Goal: Download file/media

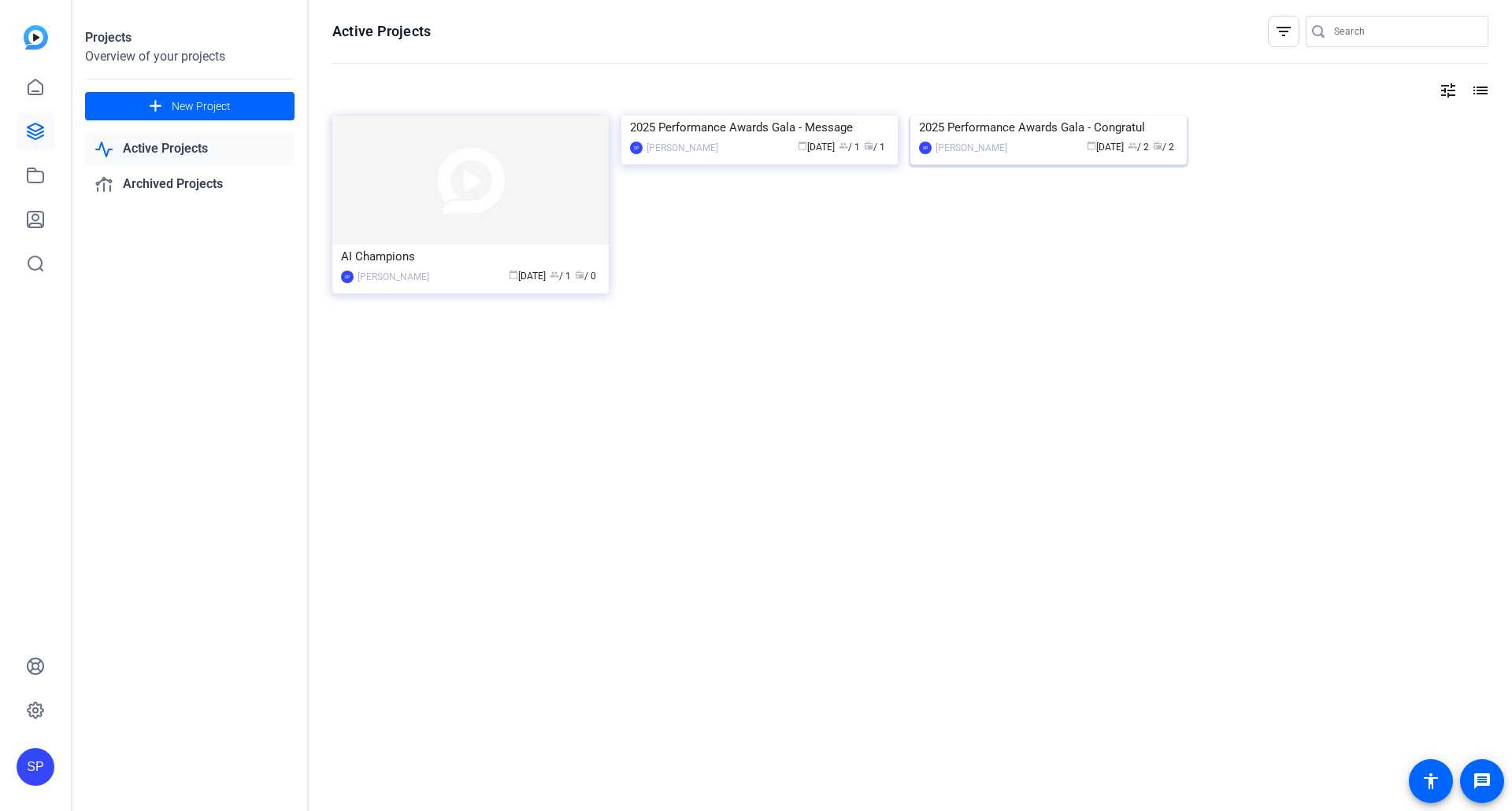
click at [1091, 115] on img at bounding box center [1048, 115] width 277 height 0
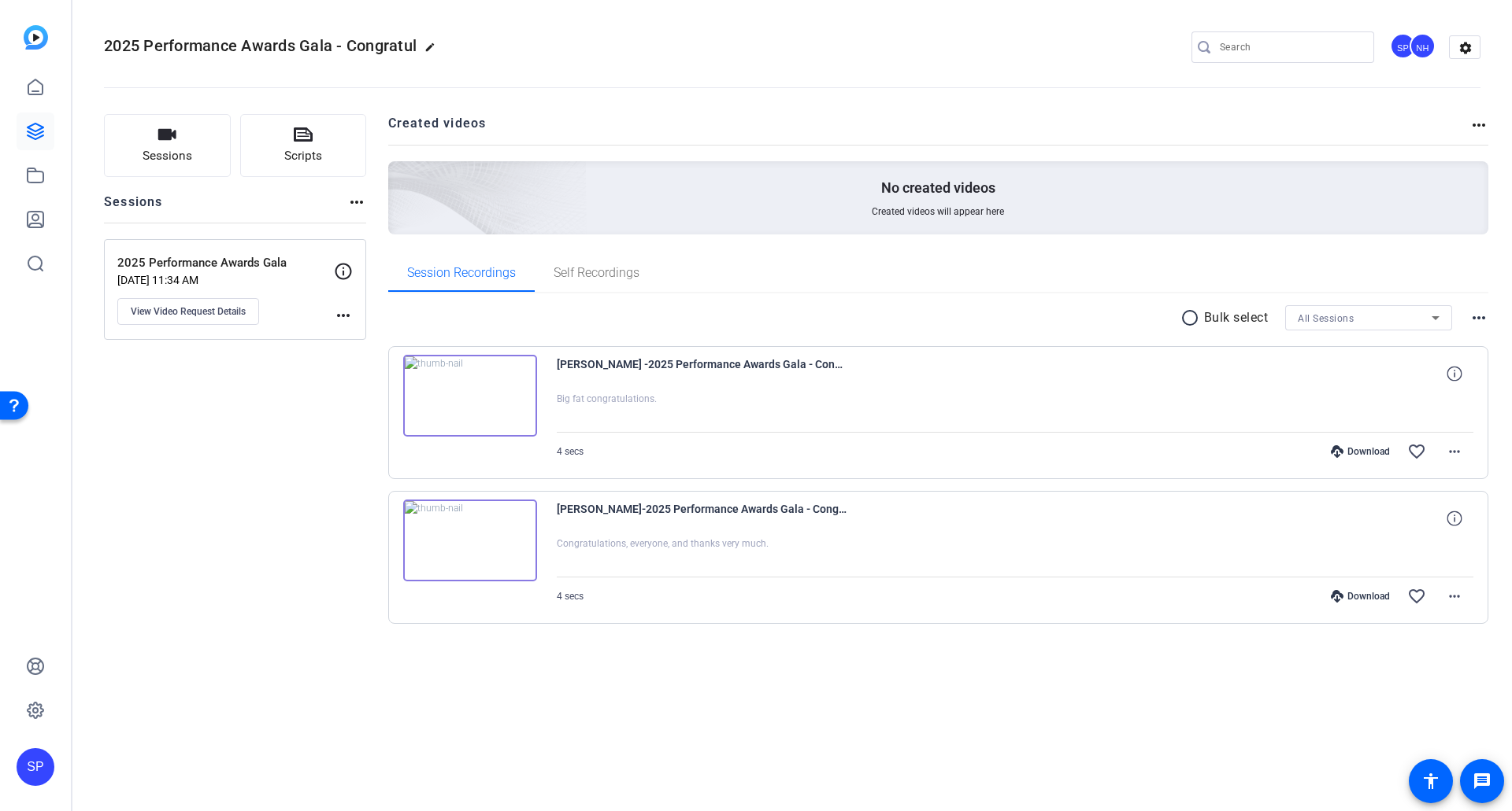
click at [463, 385] on img at bounding box center [470, 396] width 134 height 81
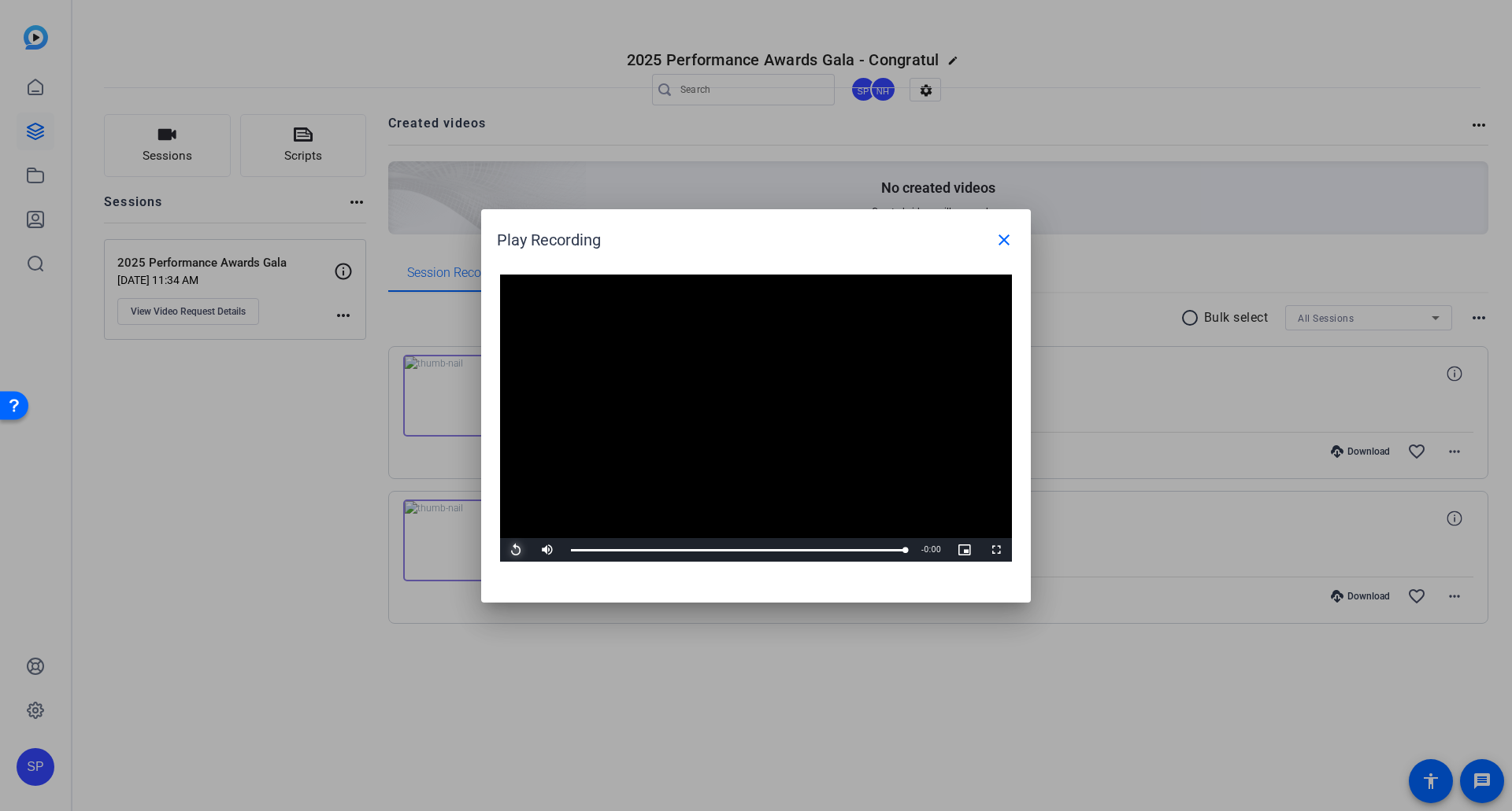
click at [517, 550] on span "Video Player" at bounding box center [515, 550] width 31 height 0
click at [1003, 239] on mat-icon "close" at bounding box center [1003, 240] width 18 height 18
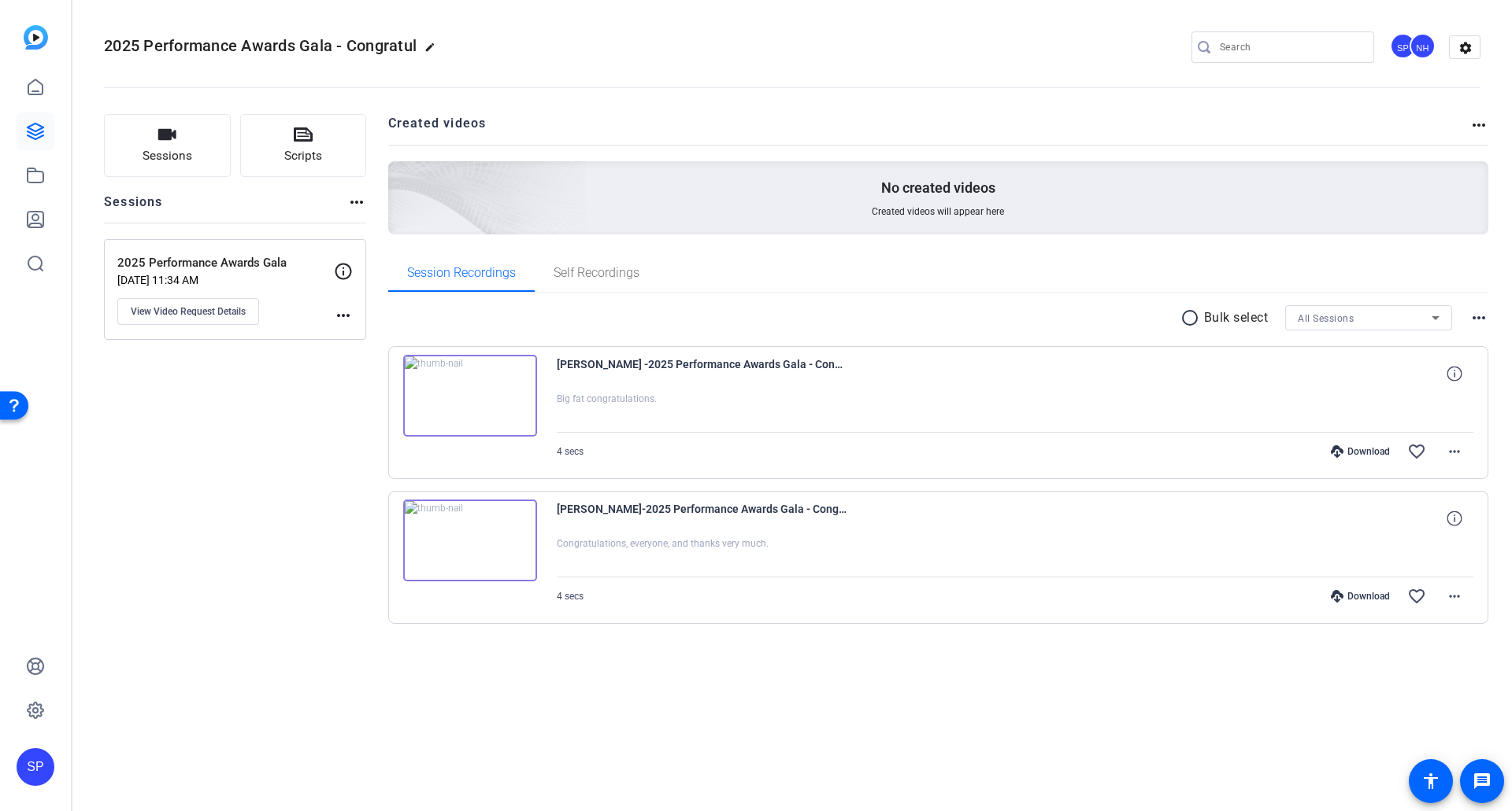
click at [1367, 451] on div "Download" at bounding box center [1360, 451] width 75 height 13
click at [45, 136] on link at bounding box center [35, 131] width 38 height 38
